Goal: Use online tool/utility: Utilize a website feature to perform a specific function

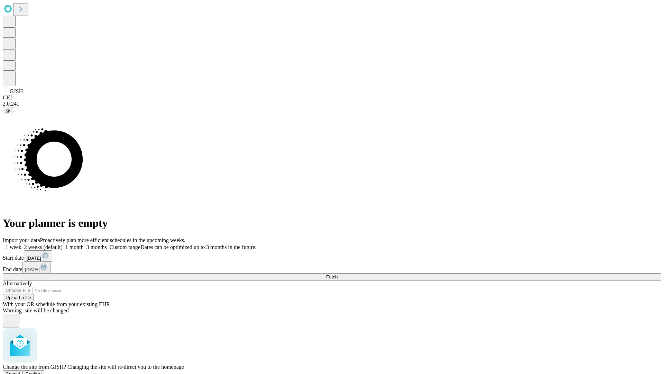
click at [42, 371] on span "Confirm" at bounding box center [34, 373] width 16 height 5
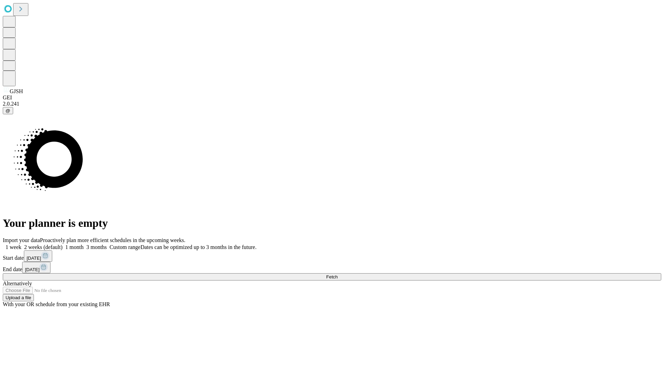
click at [21, 244] on label "1 week" at bounding box center [12, 247] width 19 height 6
click at [338, 274] on span "Fetch" at bounding box center [331, 276] width 11 height 5
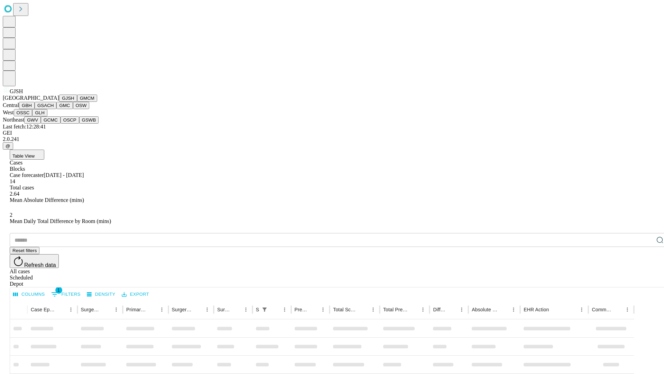
click at [77, 102] on button "GMCM" at bounding box center [87, 97] width 20 height 7
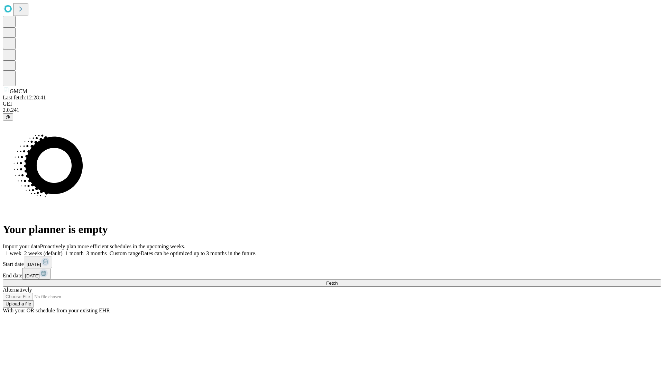
click at [21, 250] on label "1 week" at bounding box center [12, 253] width 19 height 6
click at [338, 280] on span "Fetch" at bounding box center [331, 282] width 11 height 5
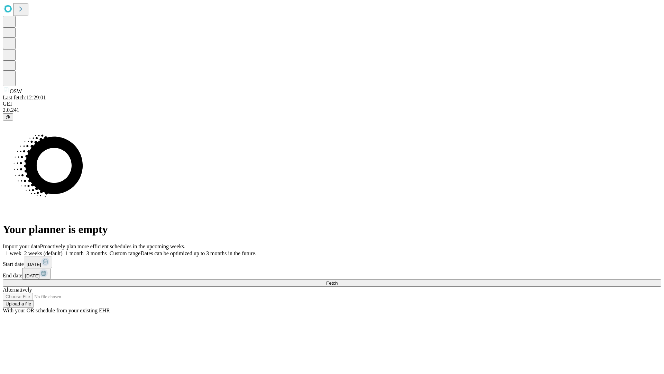
click at [21, 250] on label "1 week" at bounding box center [12, 253] width 19 height 6
click at [338, 280] on span "Fetch" at bounding box center [331, 282] width 11 height 5
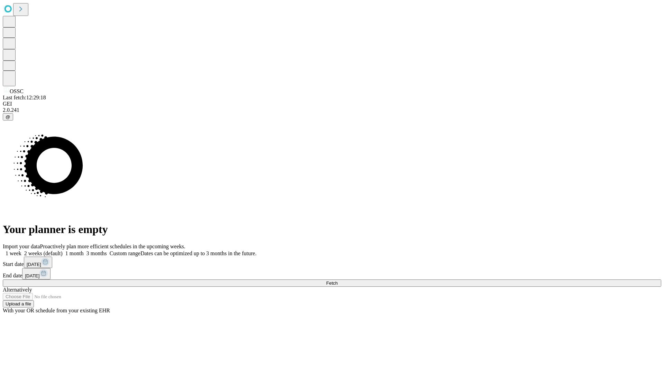
click at [338, 280] on span "Fetch" at bounding box center [331, 282] width 11 height 5
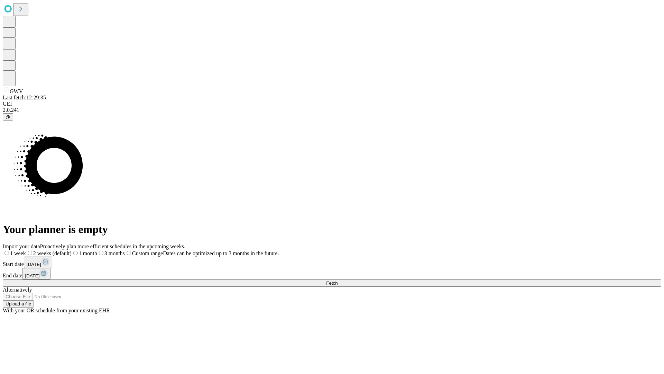
click at [338, 280] on span "Fetch" at bounding box center [331, 282] width 11 height 5
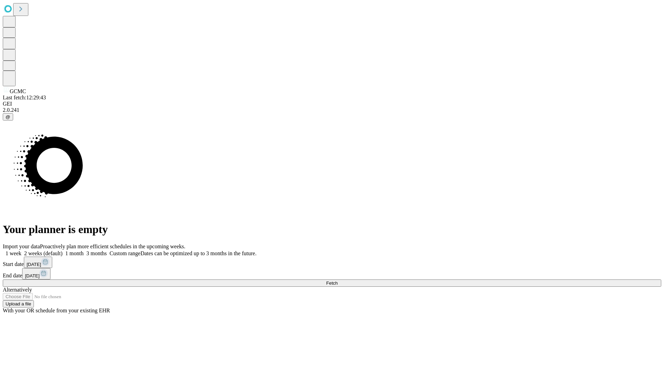
click at [21, 250] on label "1 week" at bounding box center [12, 253] width 19 height 6
click at [338, 280] on span "Fetch" at bounding box center [331, 282] width 11 height 5
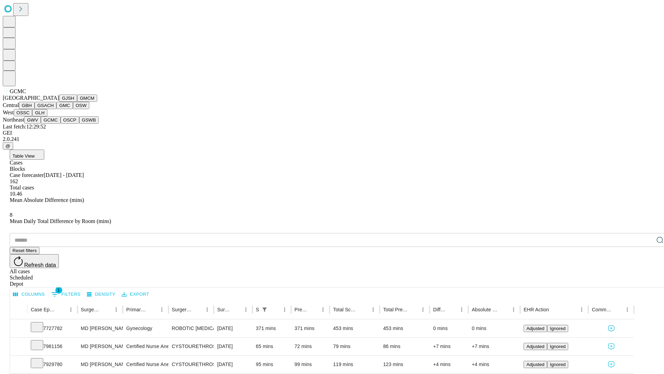
click at [61, 123] on button "OSCP" at bounding box center [70, 119] width 19 height 7
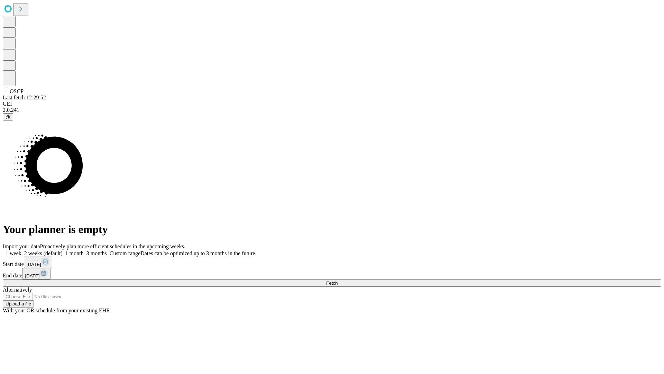
click at [21, 250] on label "1 week" at bounding box center [12, 253] width 19 height 6
click at [338, 280] on span "Fetch" at bounding box center [331, 282] width 11 height 5
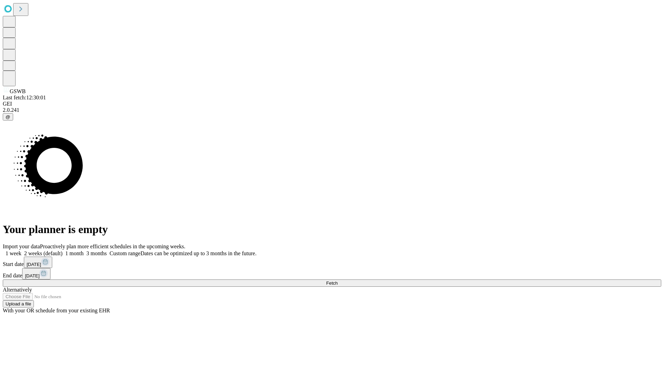
click at [21, 250] on label "1 week" at bounding box center [12, 253] width 19 height 6
click at [338, 280] on span "Fetch" at bounding box center [331, 282] width 11 height 5
